Goal: Task Accomplishment & Management: Use online tool/utility

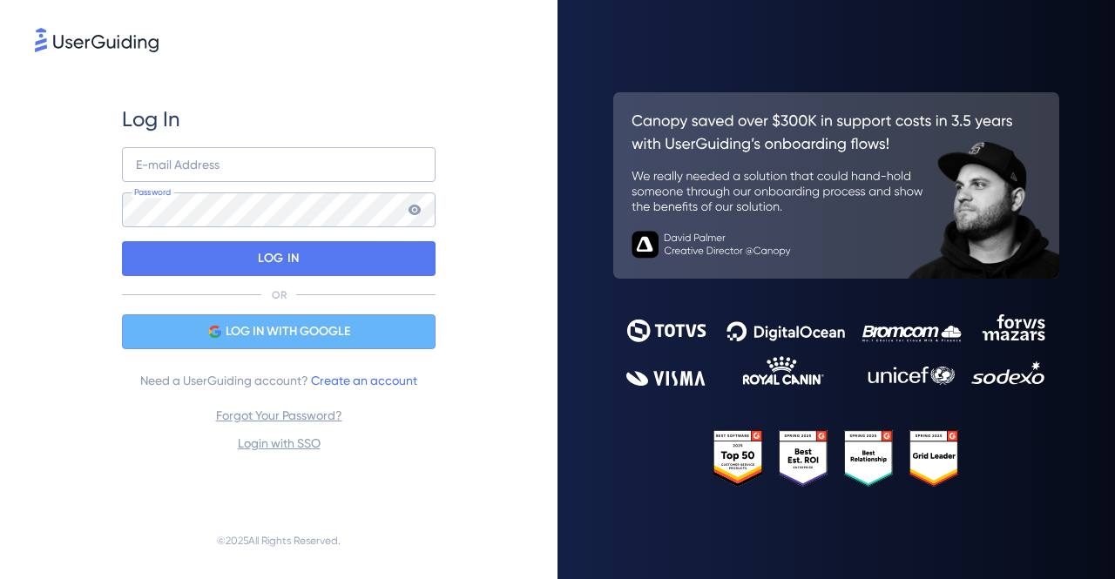
click at [292, 327] on span "LOG IN WITH GOOGLE" at bounding box center [288, 332] width 125 height 21
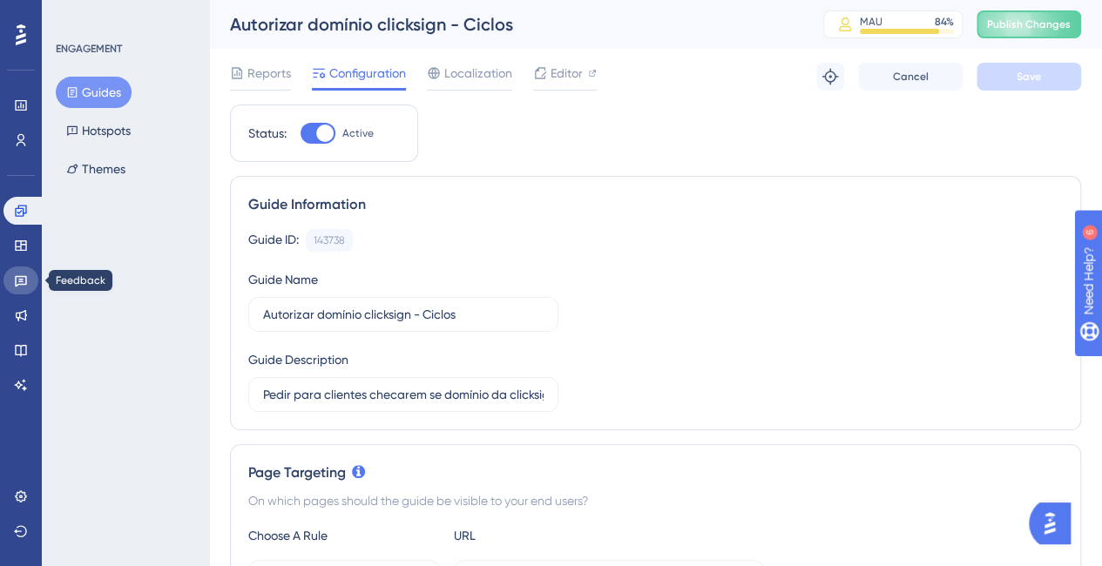
click at [26, 280] on icon at bounding box center [21, 281] width 12 height 11
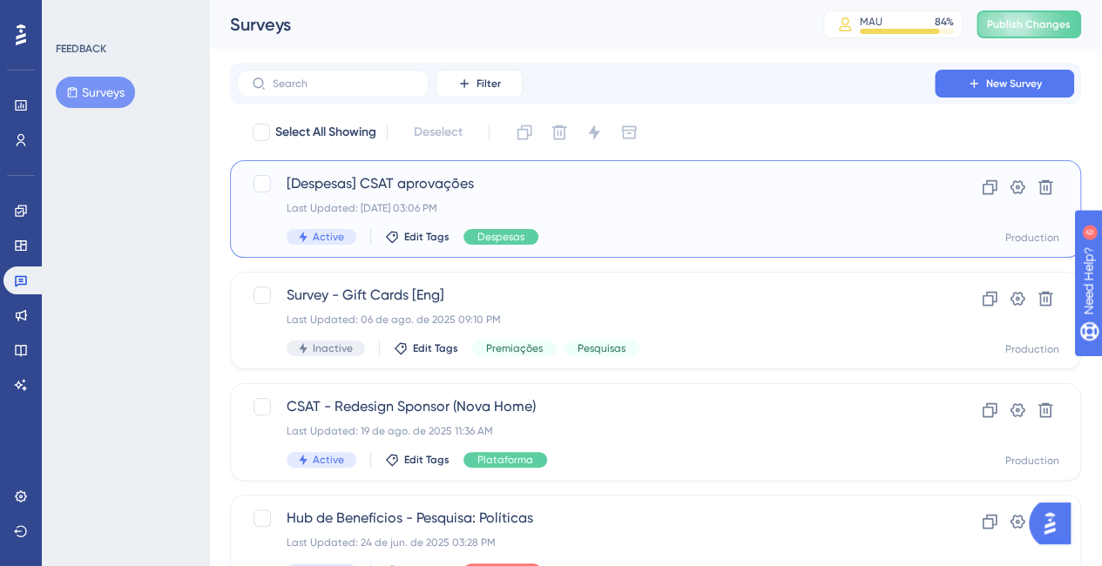
click at [443, 180] on span "[Despesas] CSAT aprovações" at bounding box center [586, 183] width 599 height 21
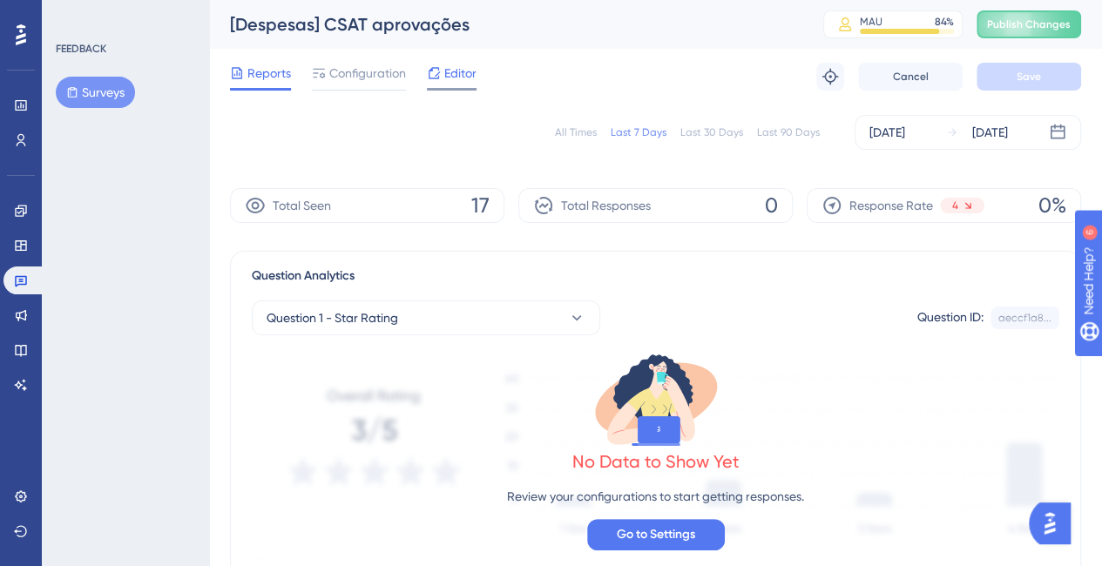
click at [457, 71] on span "Editor" at bounding box center [460, 73] width 32 height 21
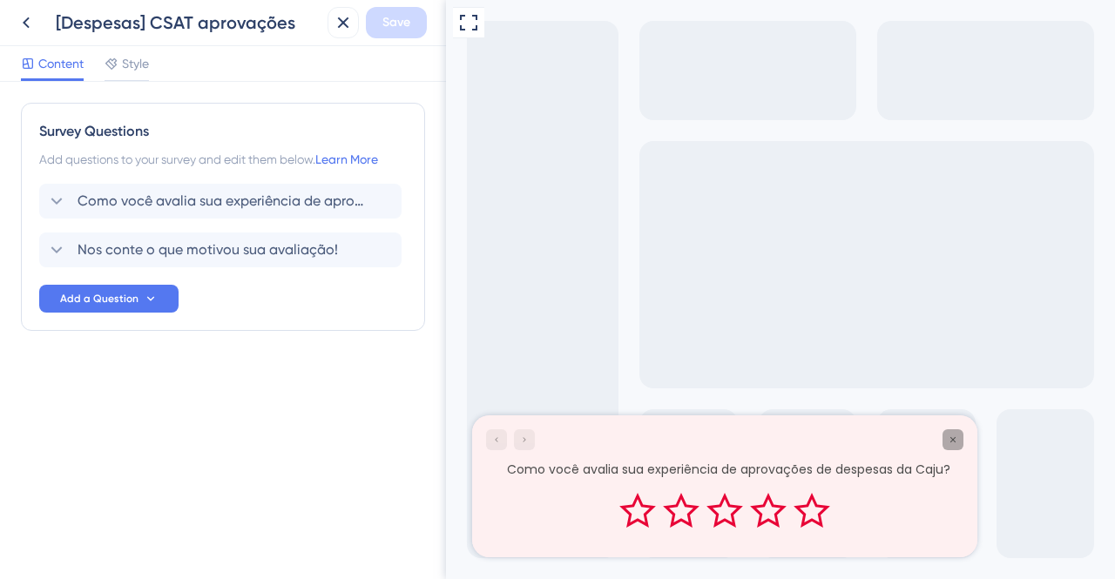
click at [950, 441] on icon "Close survey" at bounding box center [953, 440] width 10 height 10
